Goal: Task Accomplishment & Management: Manage account settings

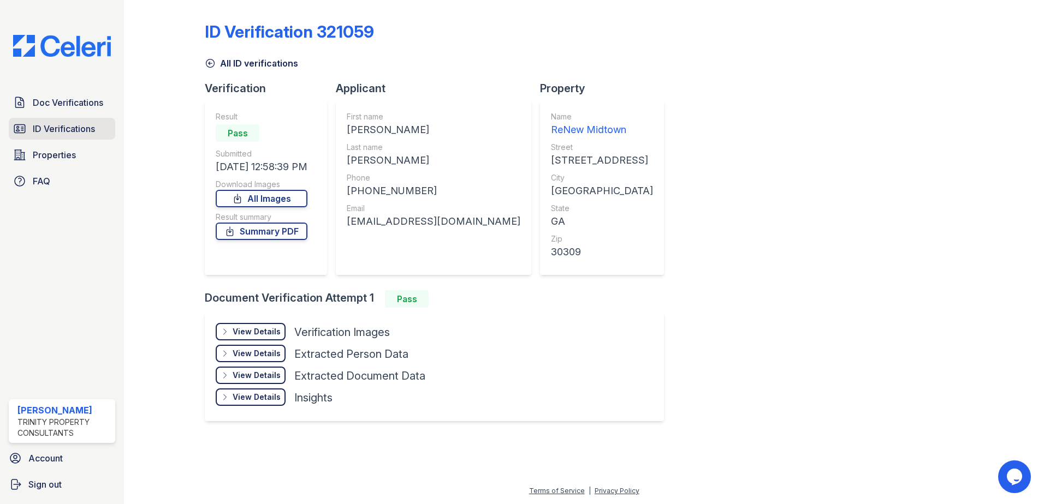
click at [67, 131] on span "ID Verifications" at bounding box center [64, 128] width 62 height 13
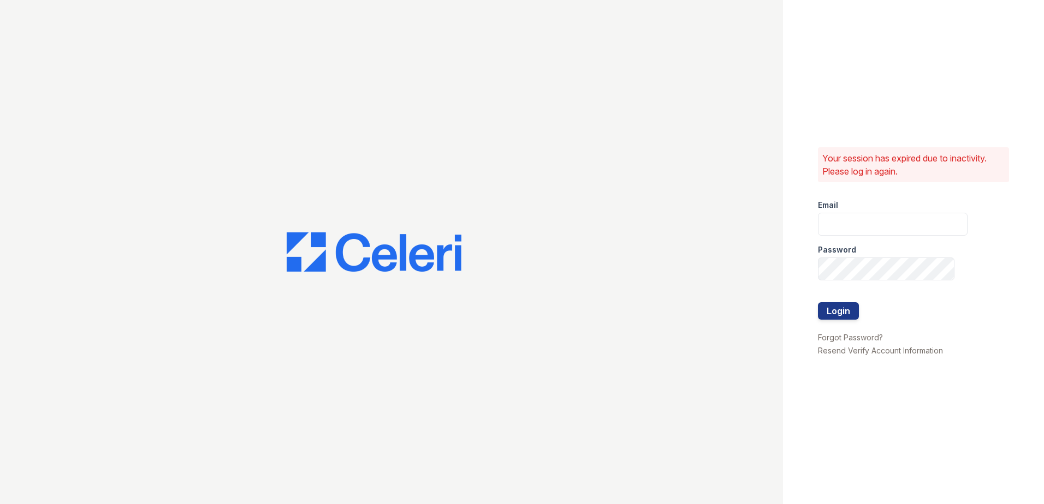
click at [874, 210] on div "Email" at bounding box center [893, 202] width 150 height 22
click at [874, 217] on input "email" at bounding box center [893, 224] width 150 height 23
type input "lawilliams@trinity-pm.com"
click at [818, 302] on button "Login" at bounding box center [838, 310] width 41 height 17
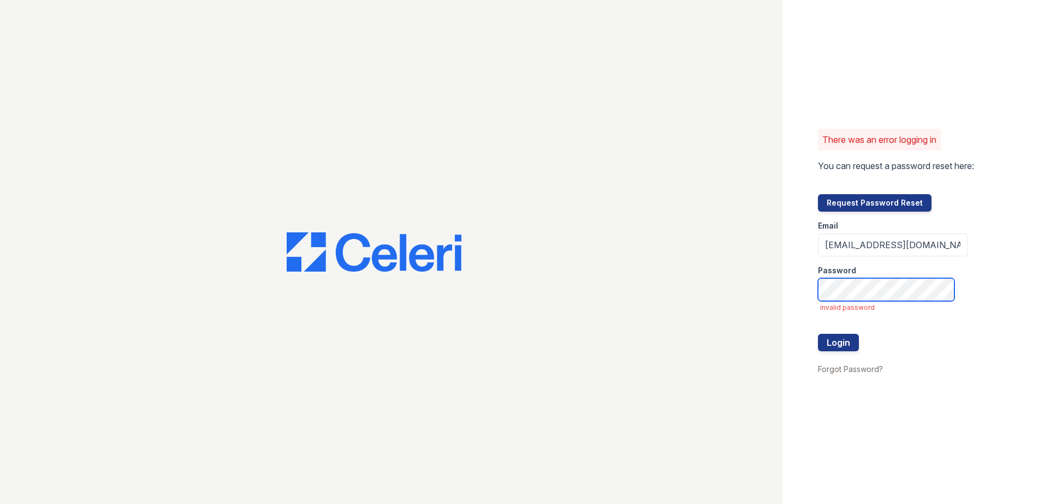
click at [818, 334] on button "Login" at bounding box center [838, 342] width 41 height 17
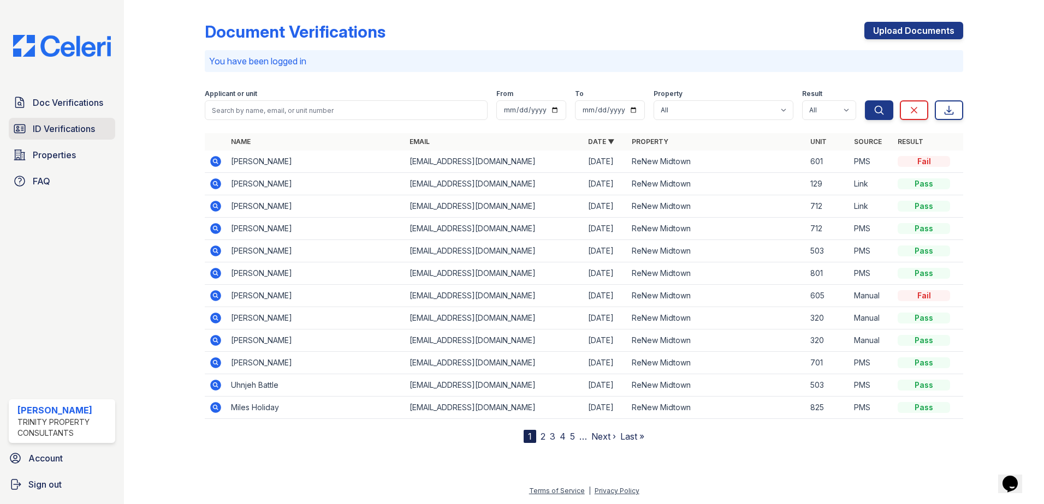
click at [55, 133] on span "ID Verifications" at bounding box center [64, 128] width 62 height 13
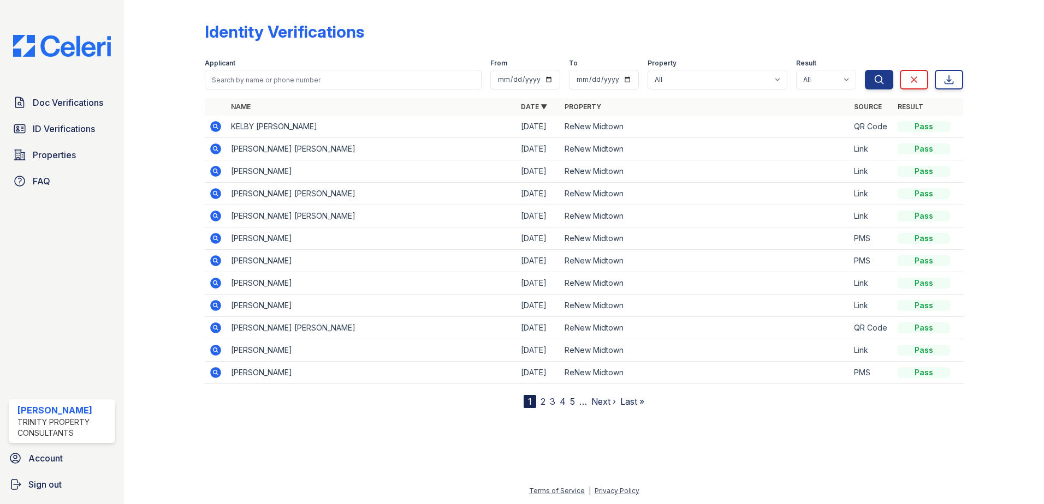
click at [216, 146] on icon at bounding box center [215, 149] width 11 height 11
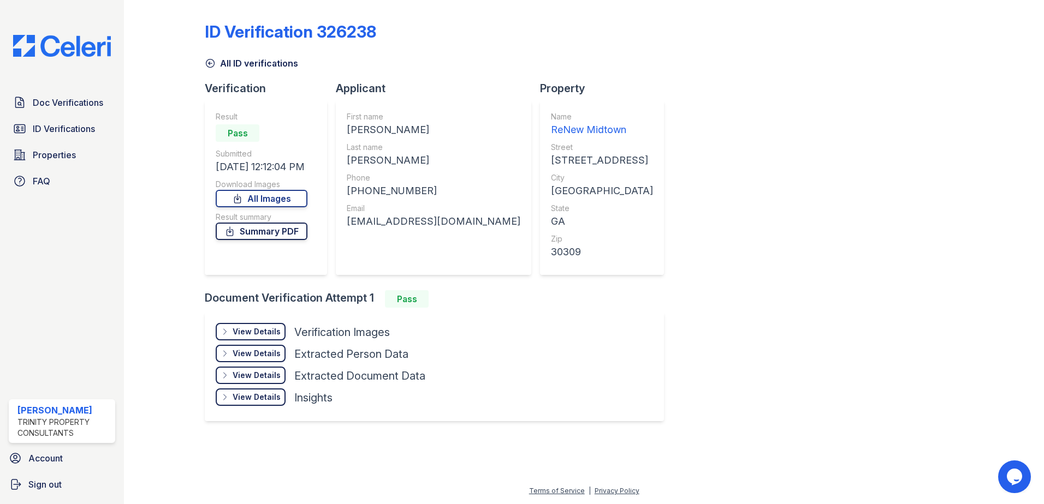
click at [298, 230] on link "Summary PDF" at bounding box center [262, 231] width 92 height 17
click at [90, 98] on span "Doc Verifications" at bounding box center [68, 102] width 70 height 13
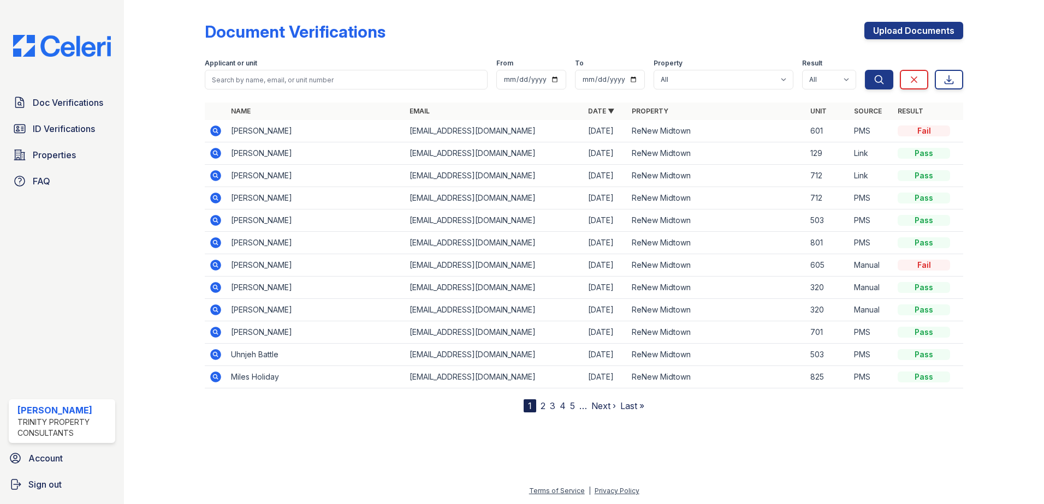
click at [546, 407] on nav "1 2 3 4 5 … Next › Last »" at bounding box center [583, 406] width 121 height 13
click at [216, 242] on icon at bounding box center [214, 242] width 3 height 3
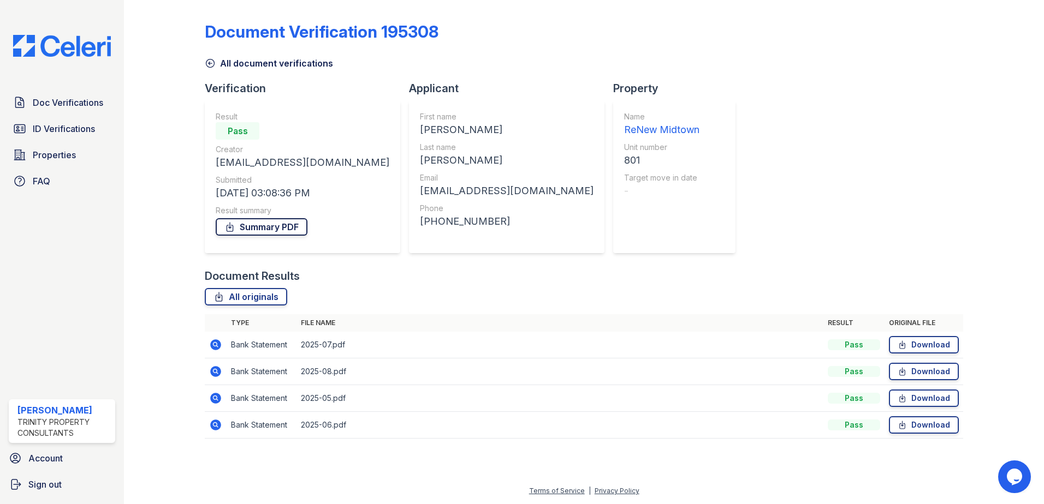
click at [270, 225] on link "Summary PDF" at bounding box center [262, 226] width 92 height 17
click at [50, 128] on span "ID Verifications" at bounding box center [64, 128] width 62 height 13
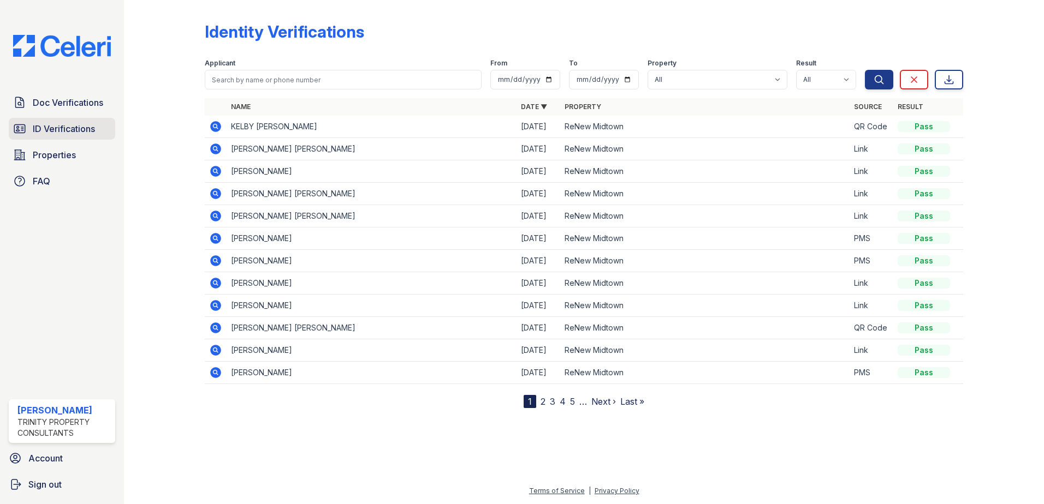
click at [62, 122] on link "ID Verifications" at bounding box center [62, 129] width 106 height 22
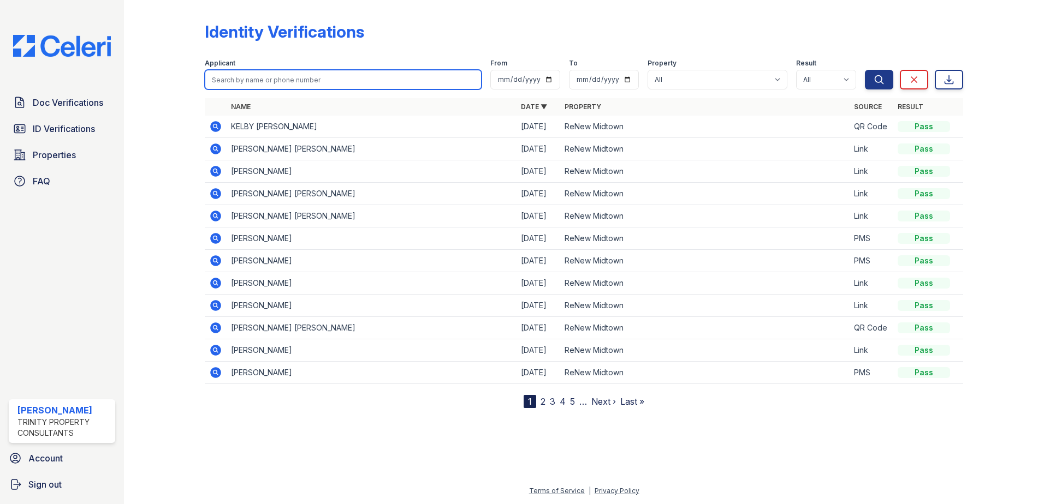
click at [315, 75] on input "search" at bounding box center [343, 80] width 277 height 20
type input "williams"
click at [865, 70] on button "Search" at bounding box center [879, 80] width 28 height 20
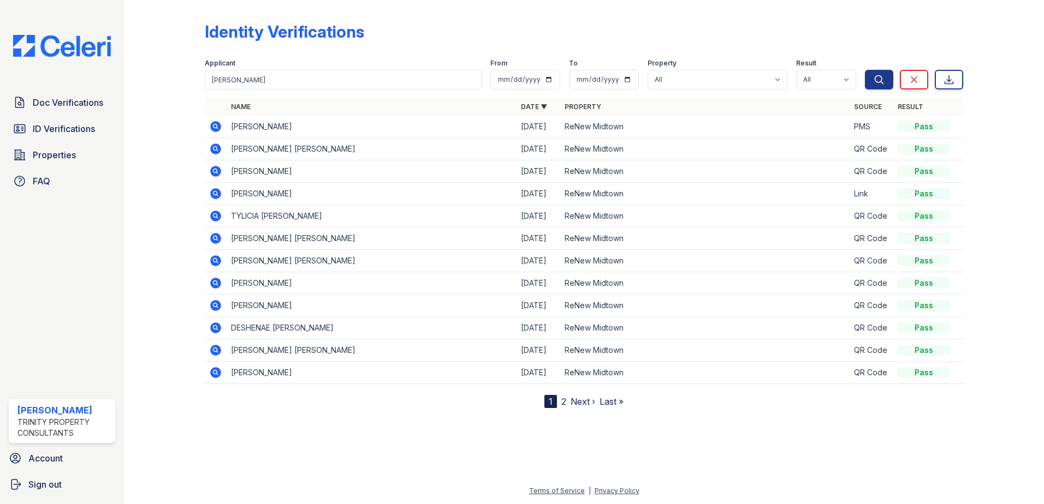
click at [220, 125] on icon at bounding box center [215, 126] width 11 height 11
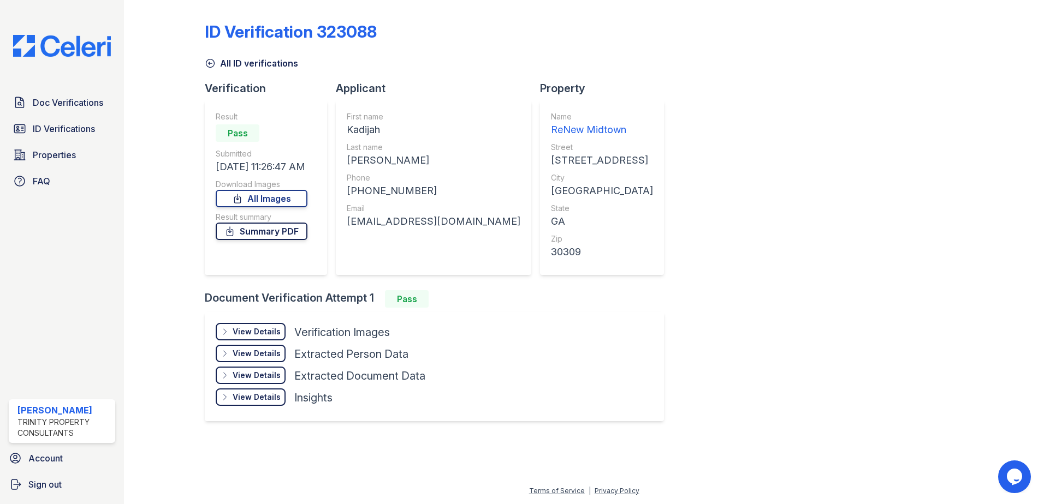
click at [248, 229] on link "Summary PDF" at bounding box center [262, 231] width 92 height 17
click at [754, 463] on div at bounding box center [583, 469] width 885 height 31
